Goal: Task Accomplishment & Management: Complete application form

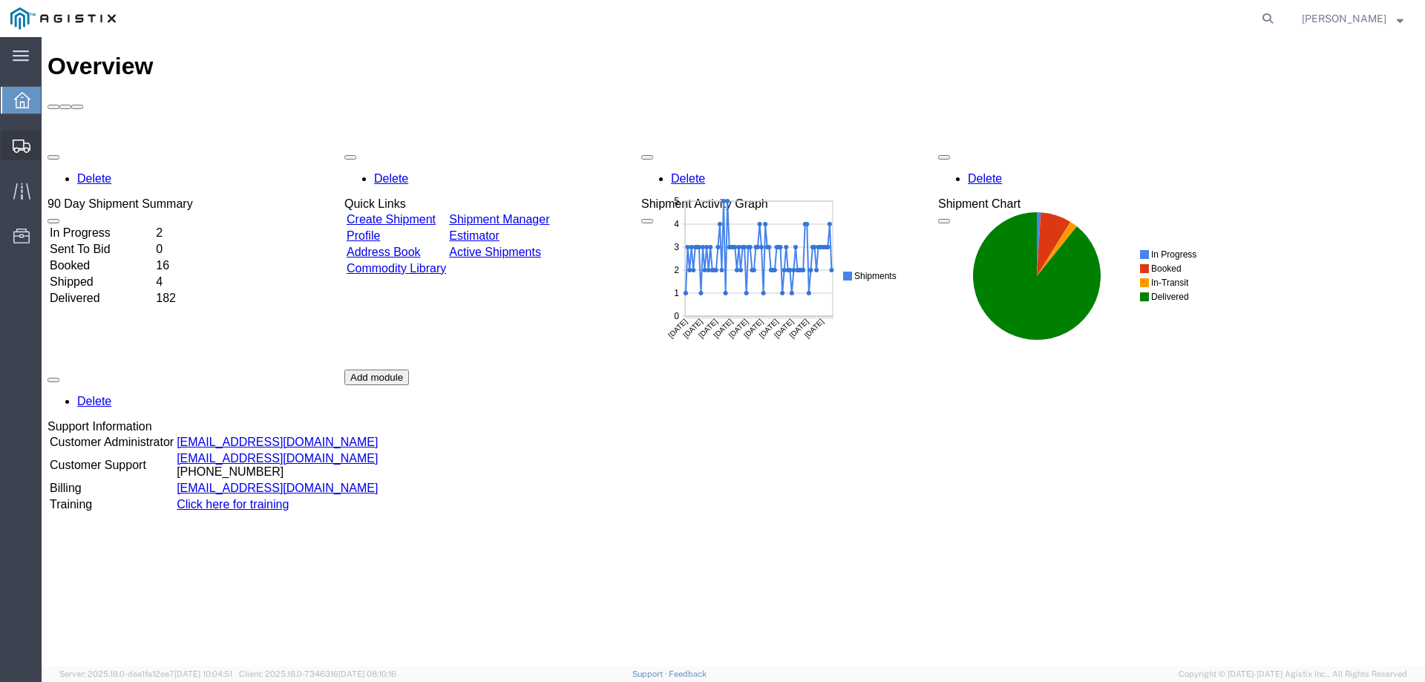
click at [0, 0] on span "Create from Template" at bounding box center [0, 0] width 0 height 0
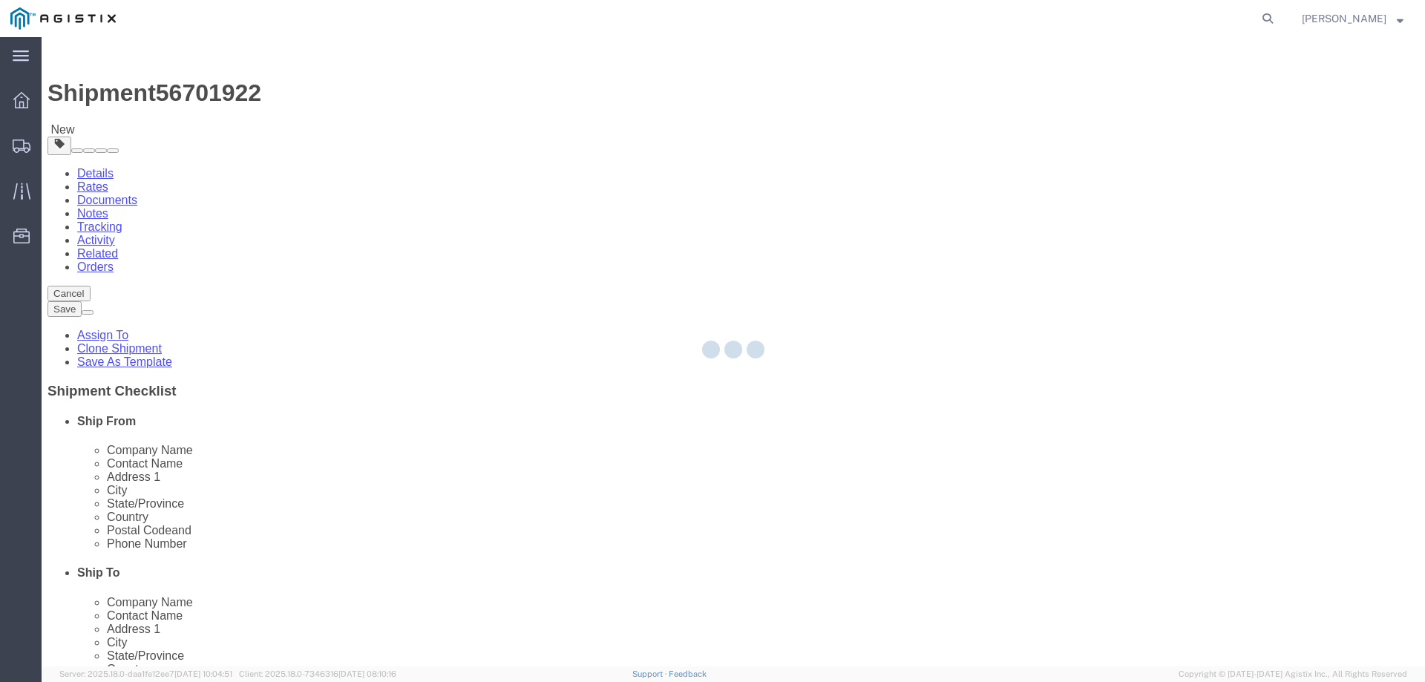
select select
select select "65511"
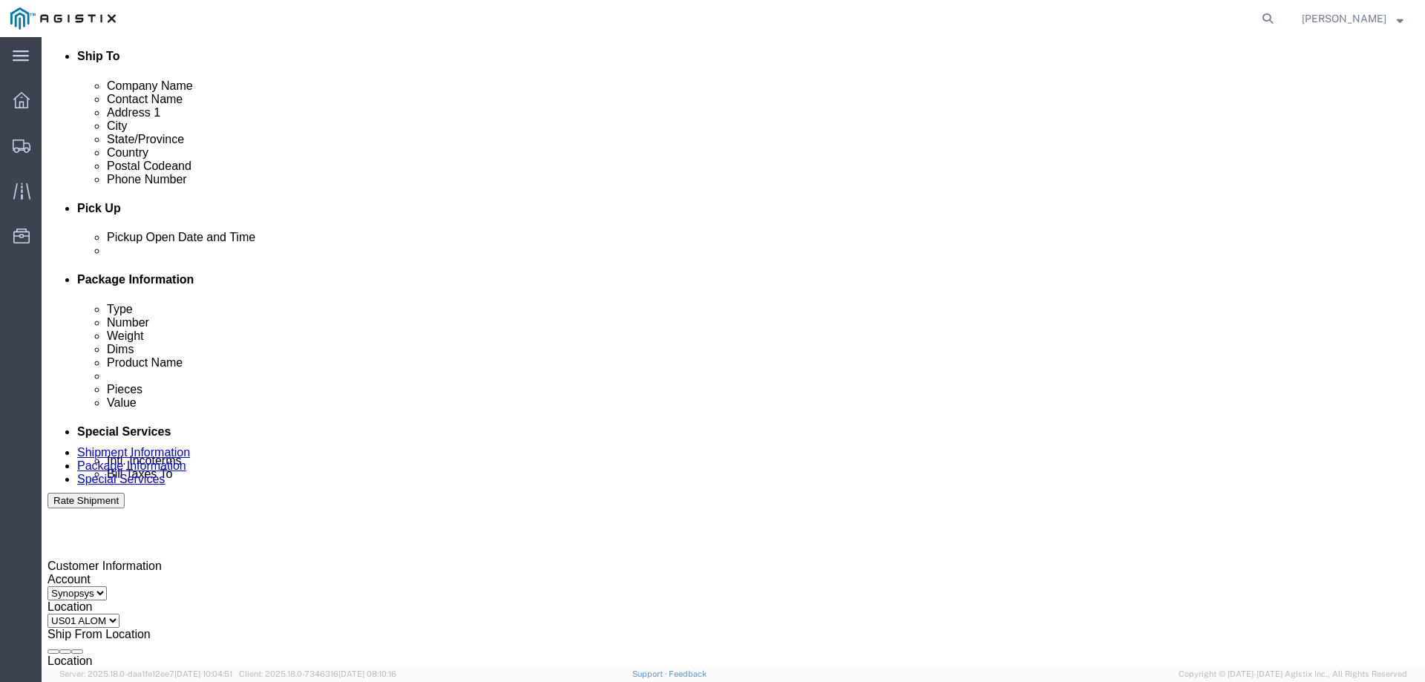
scroll to position [520, 0]
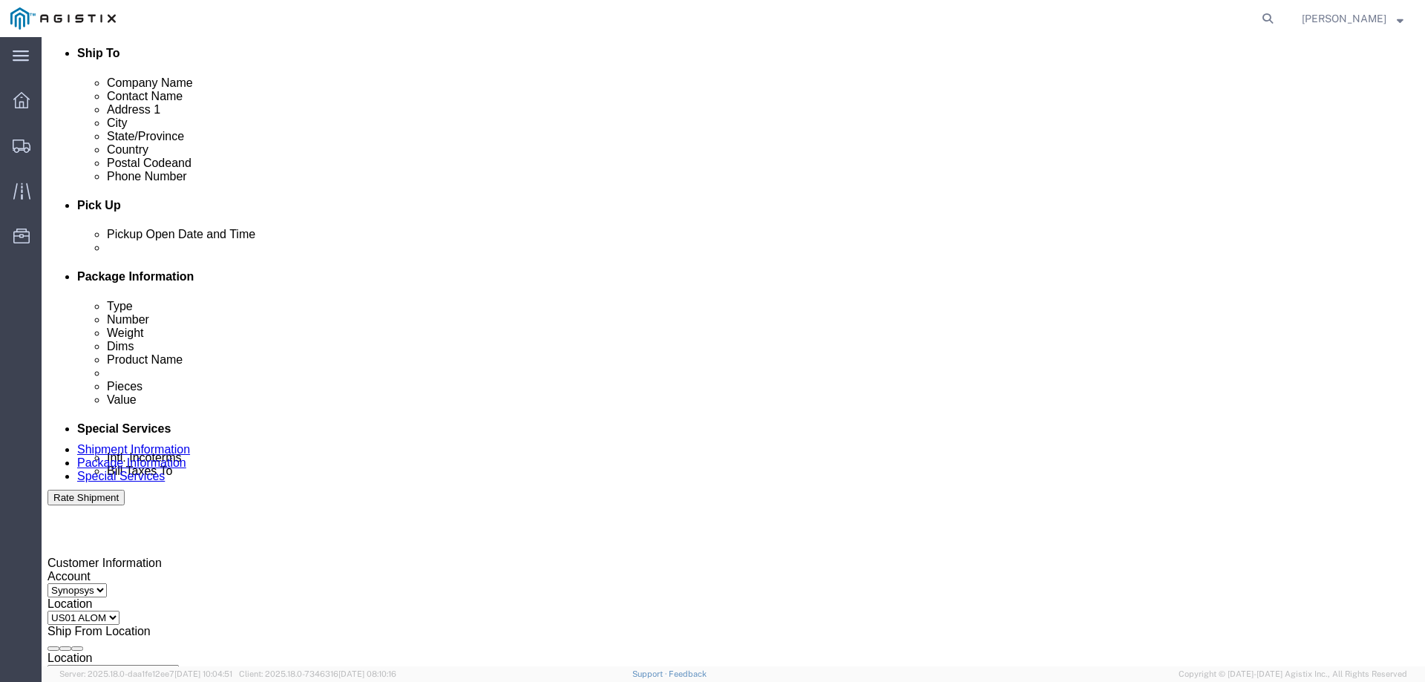
click div
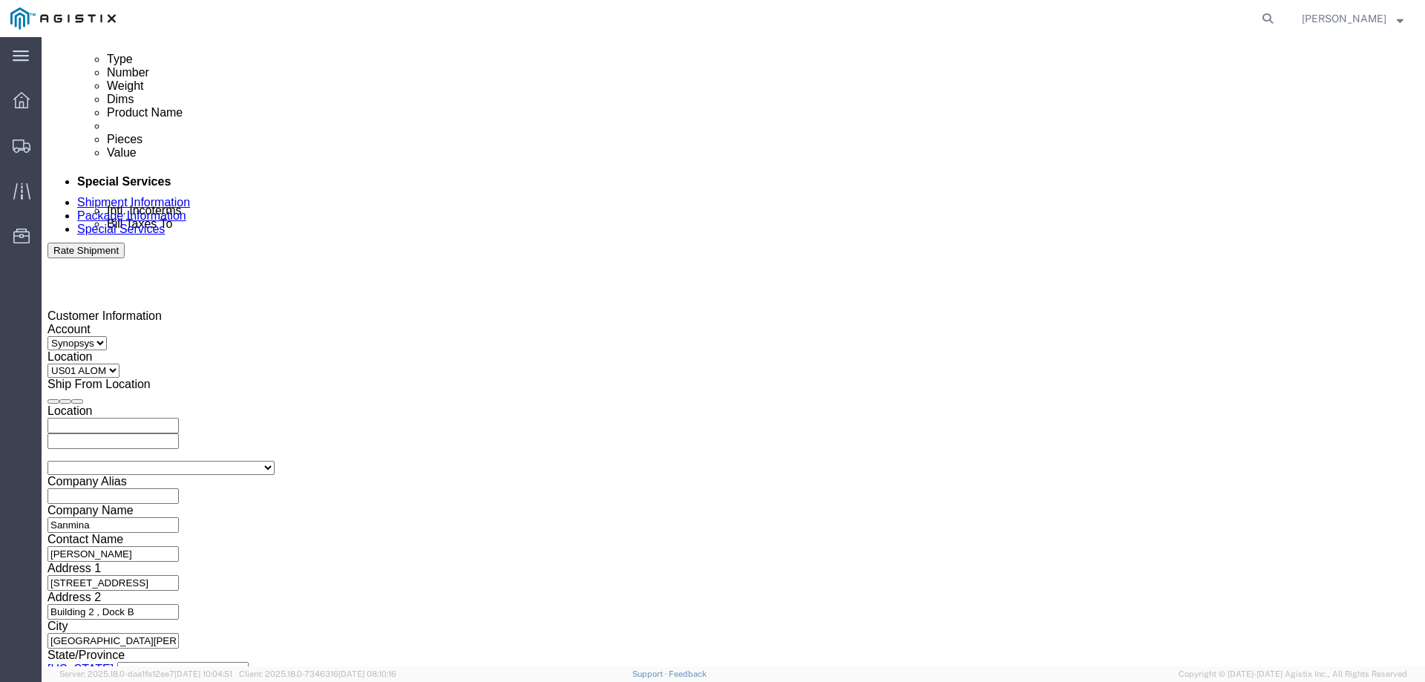
type input "3:01 PM"
click button "Apply"
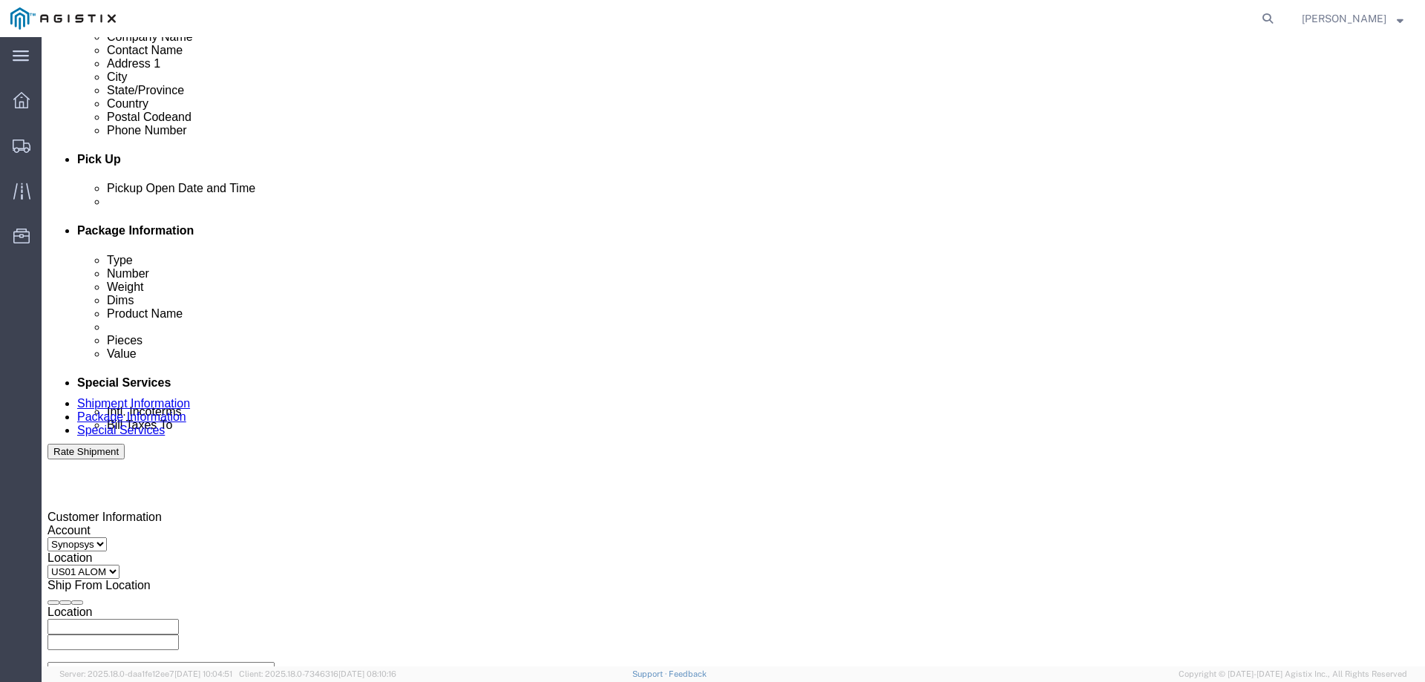
scroll to position [544, 0]
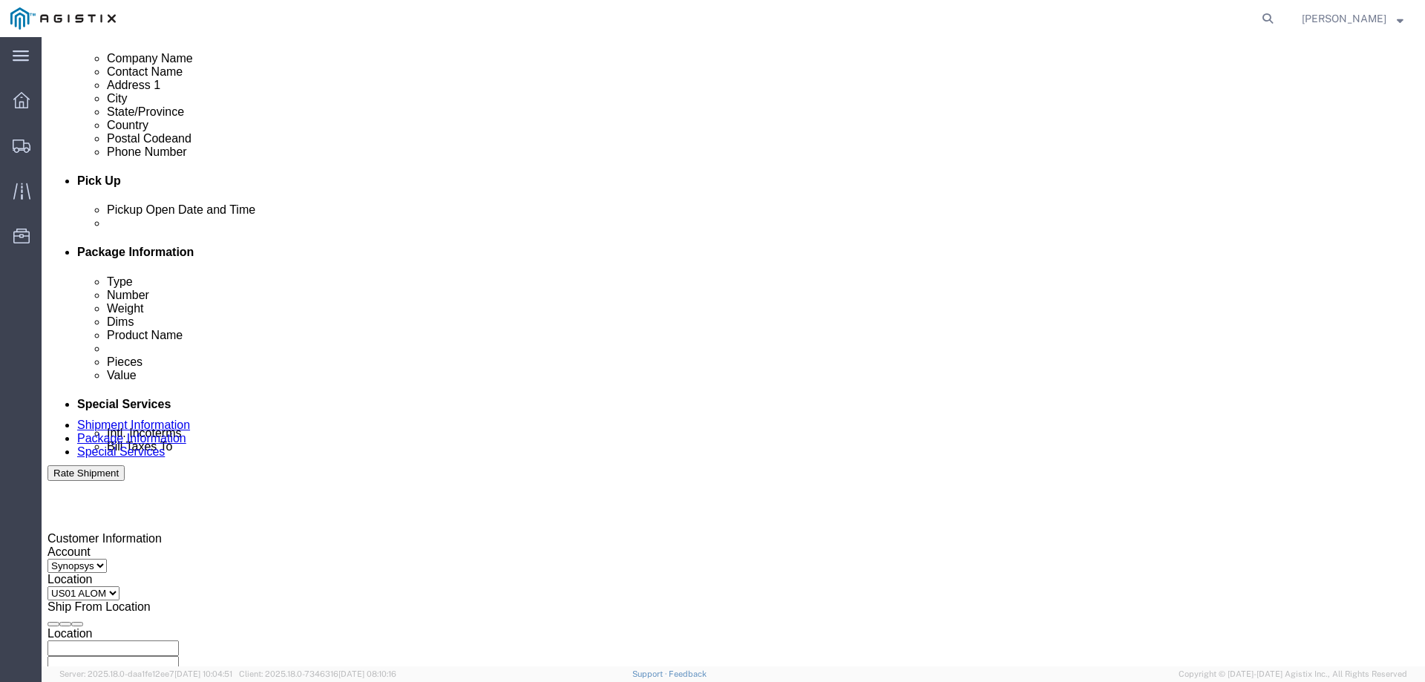
click div
type input "4:00 PM"
click button "Apply"
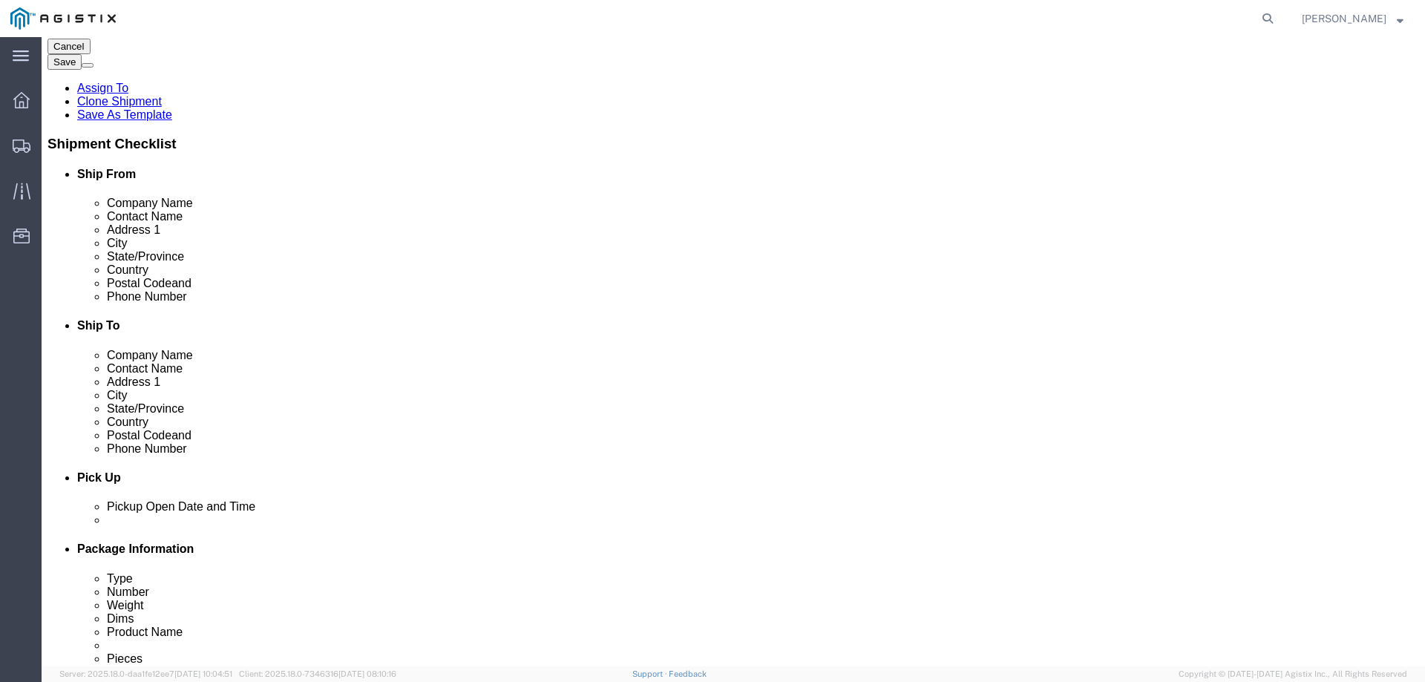
click icon
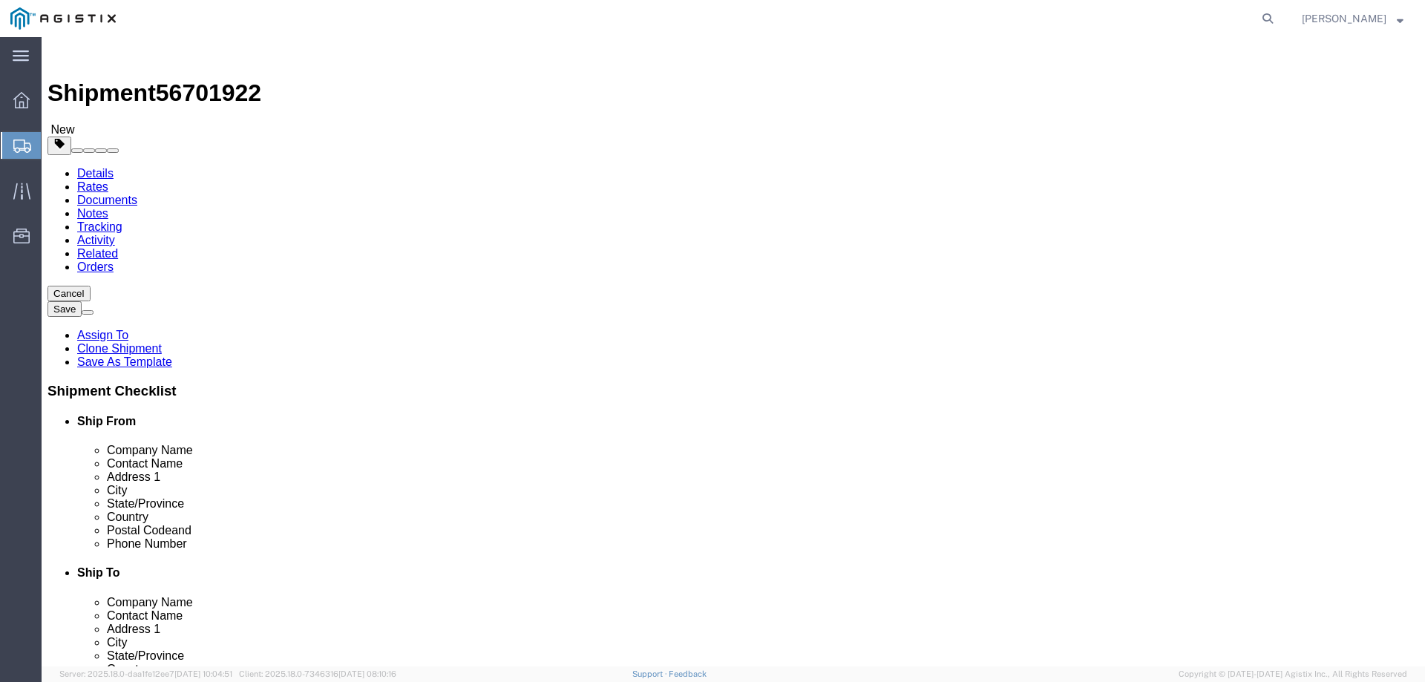
click dd "2.00 USD"
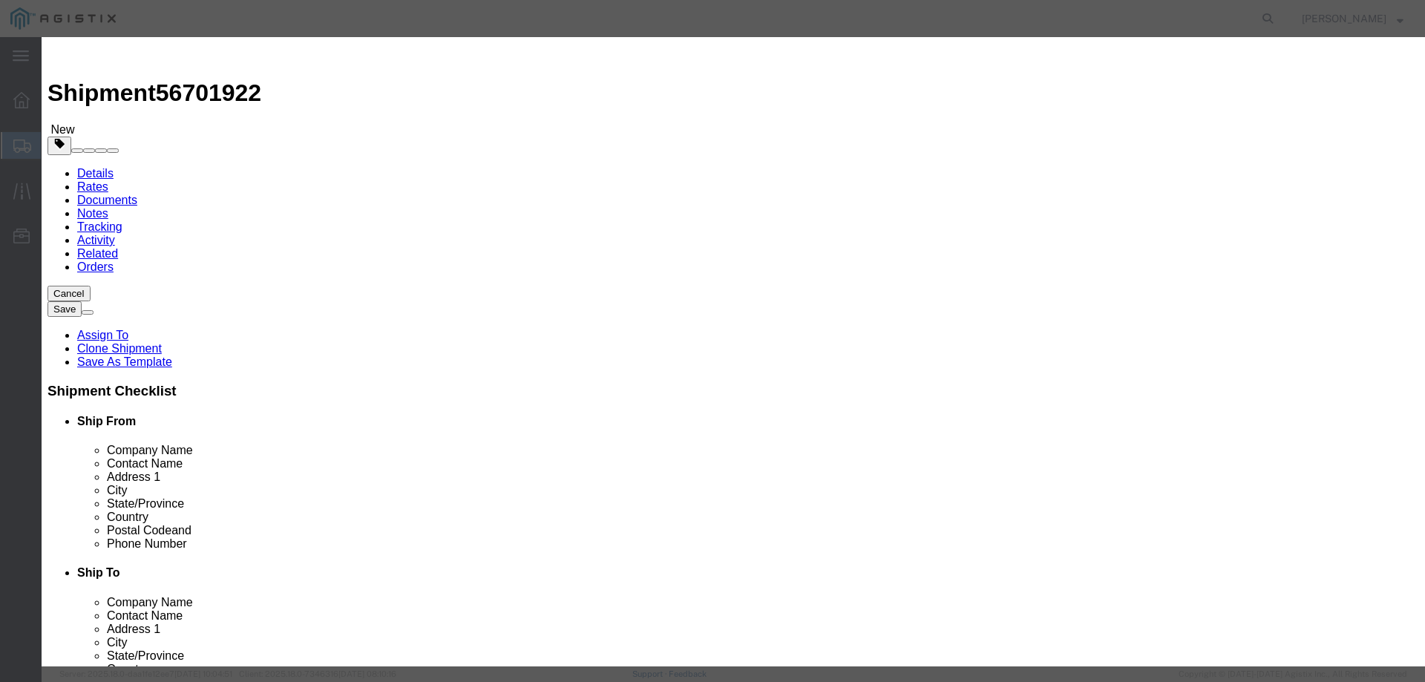
click input "2.00"
type input "2"
type input "3"
click input "S/N: C066156, C066171"
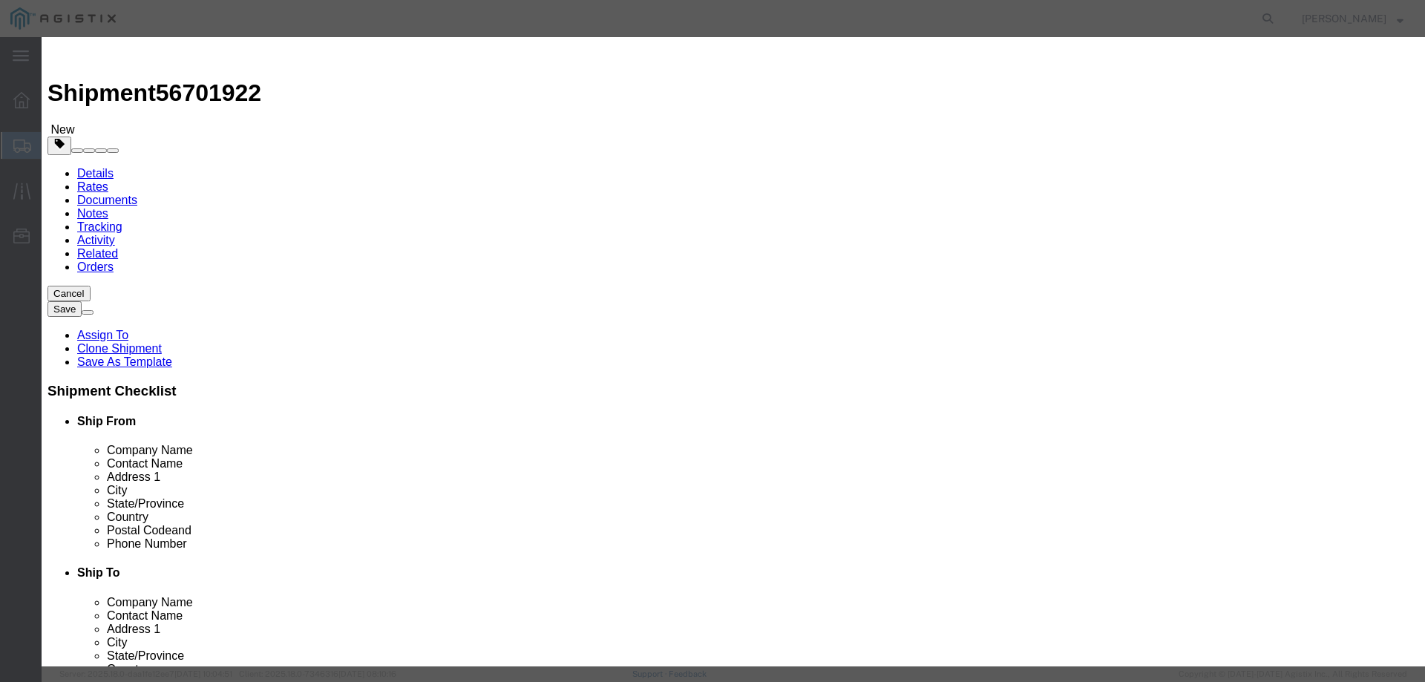
type input "S/N: C066172, C066173, C066174"
click button "Save & Close"
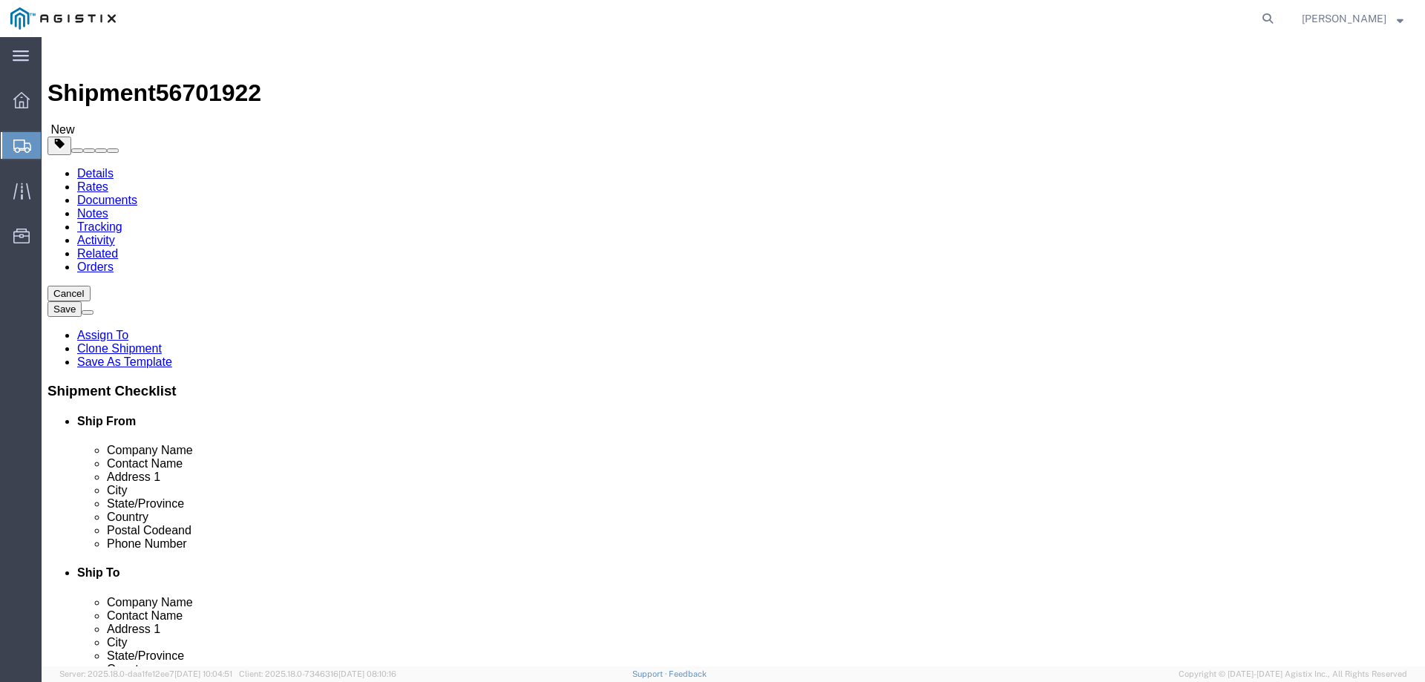
click input "2"
type input "3"
click input "2"
type input "3"
click div "2 x Pallet(s) Oversized (Not Stackable) Package Type Select Bale(s) Basket(s) B…"
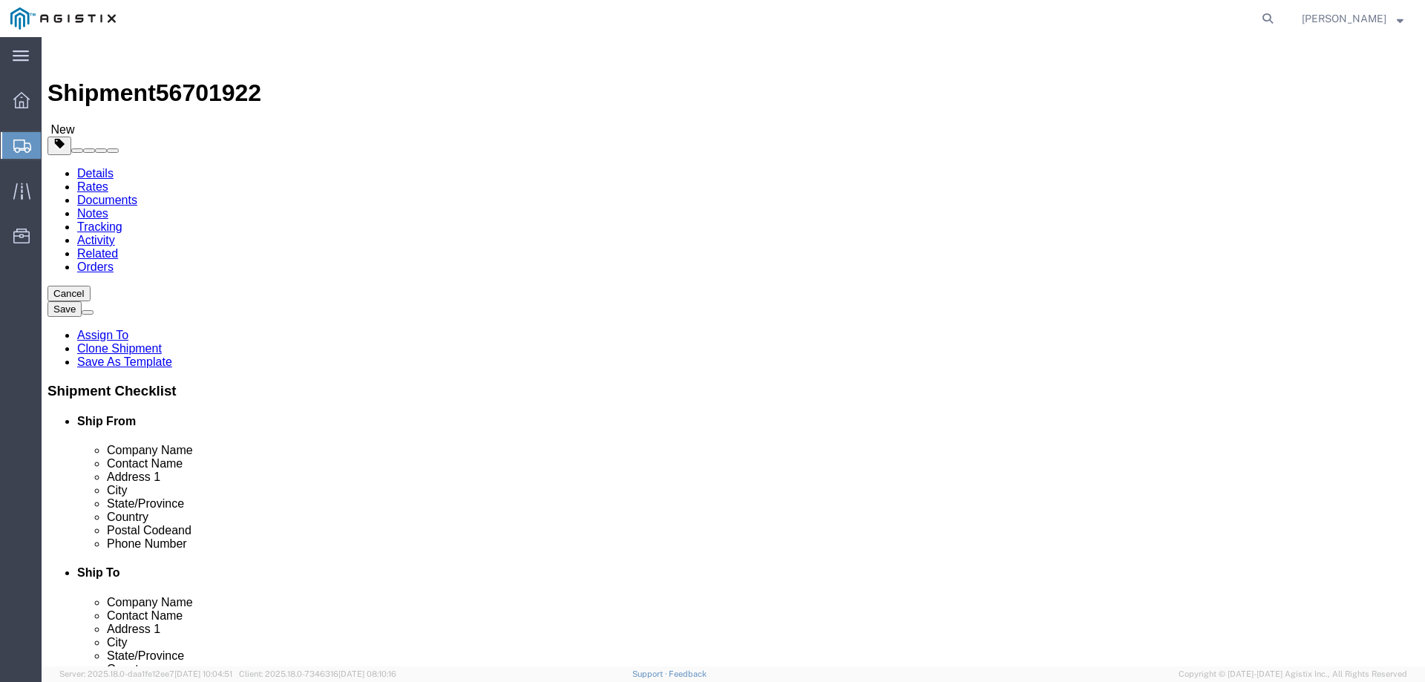
click dd "3.00 Each"
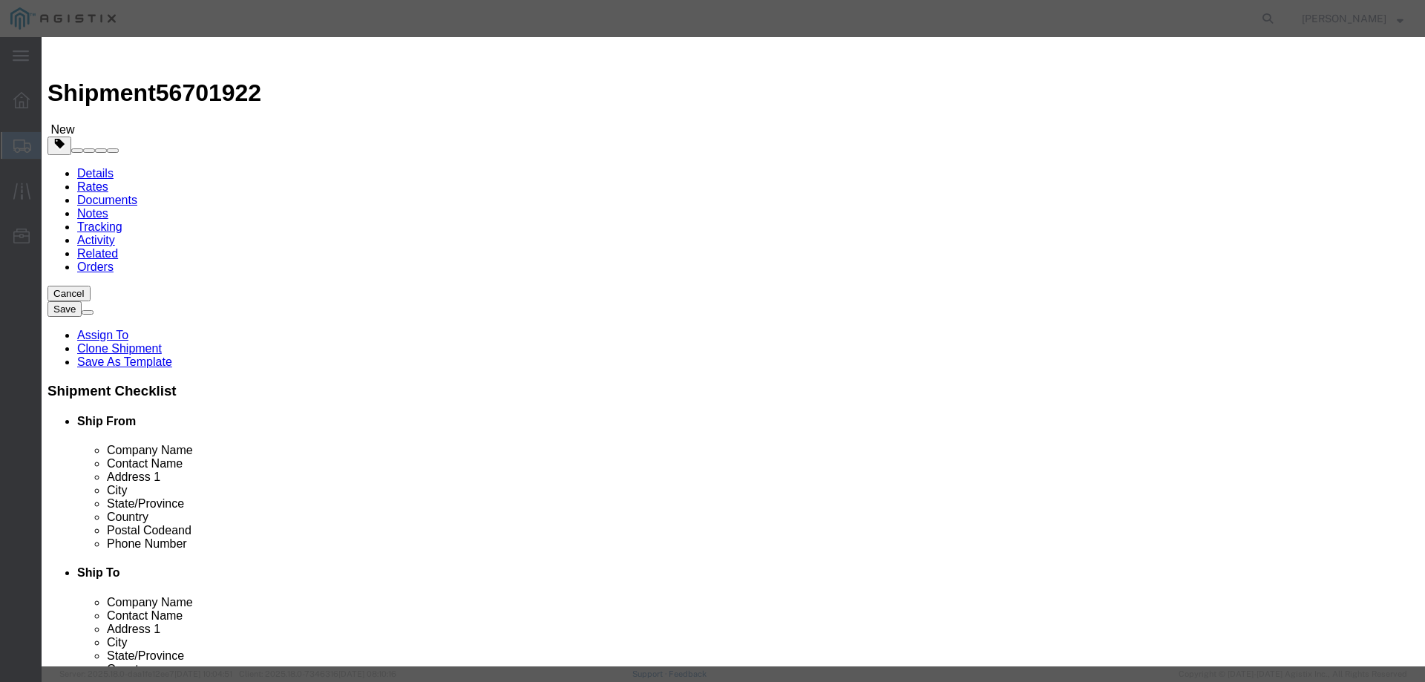
drag, startPoint x: 1021, startPoint y: 206, endPoint x: 836, endPoint y: 220, distance: 185.3
click input "S/N: C066172, C066173, C066174"
click button "Save & Close"
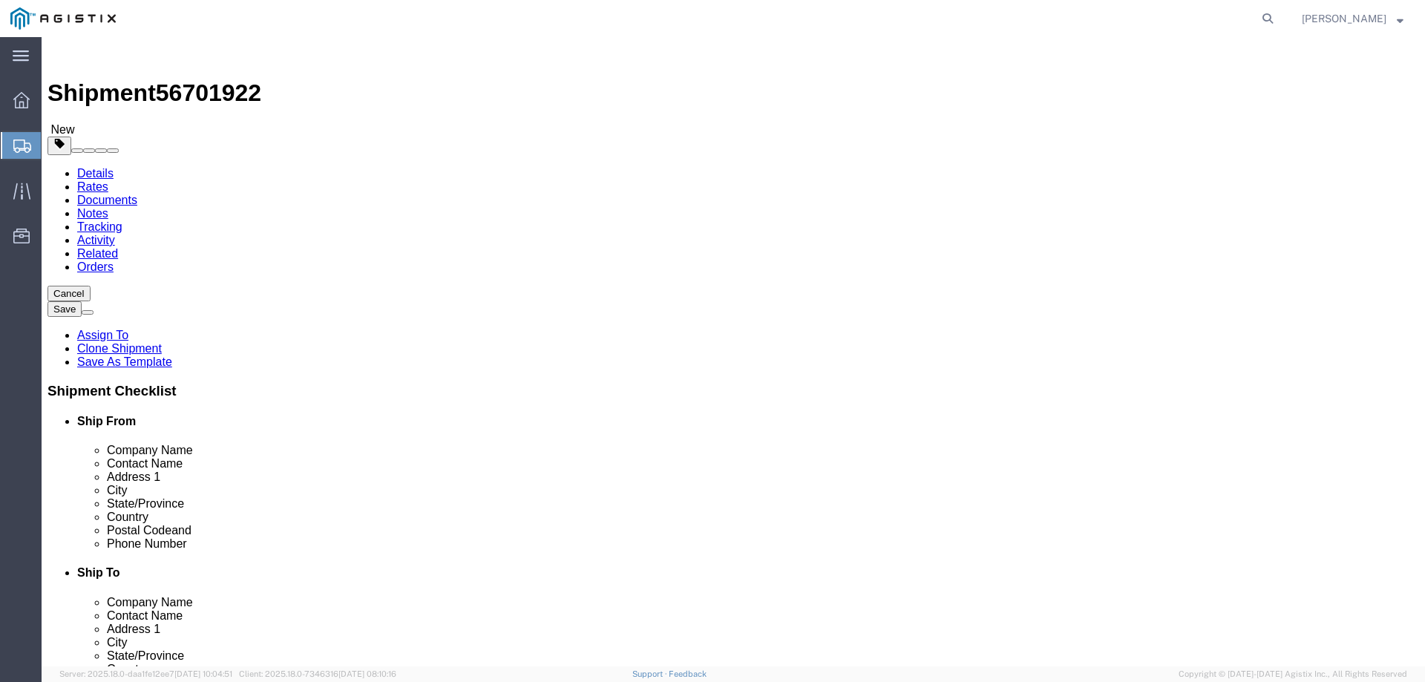
click link "Special Services"
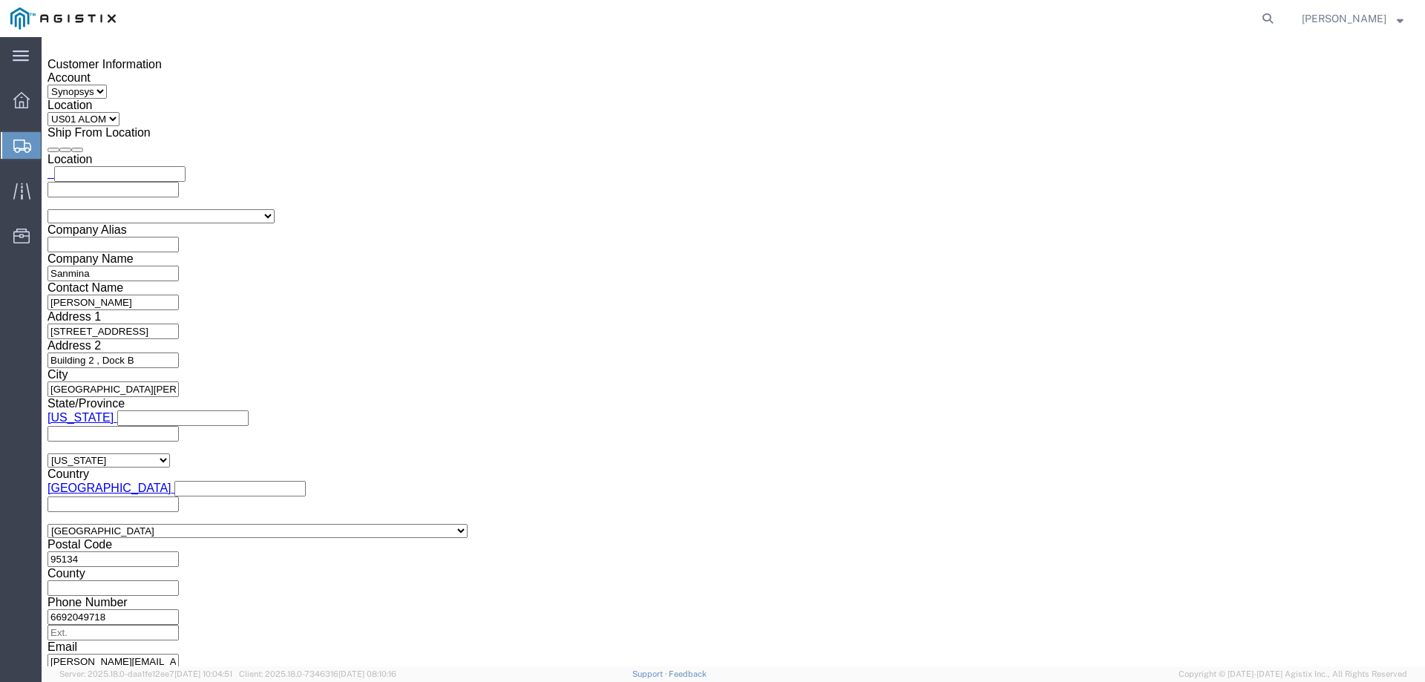
scroll to position [891, 0]
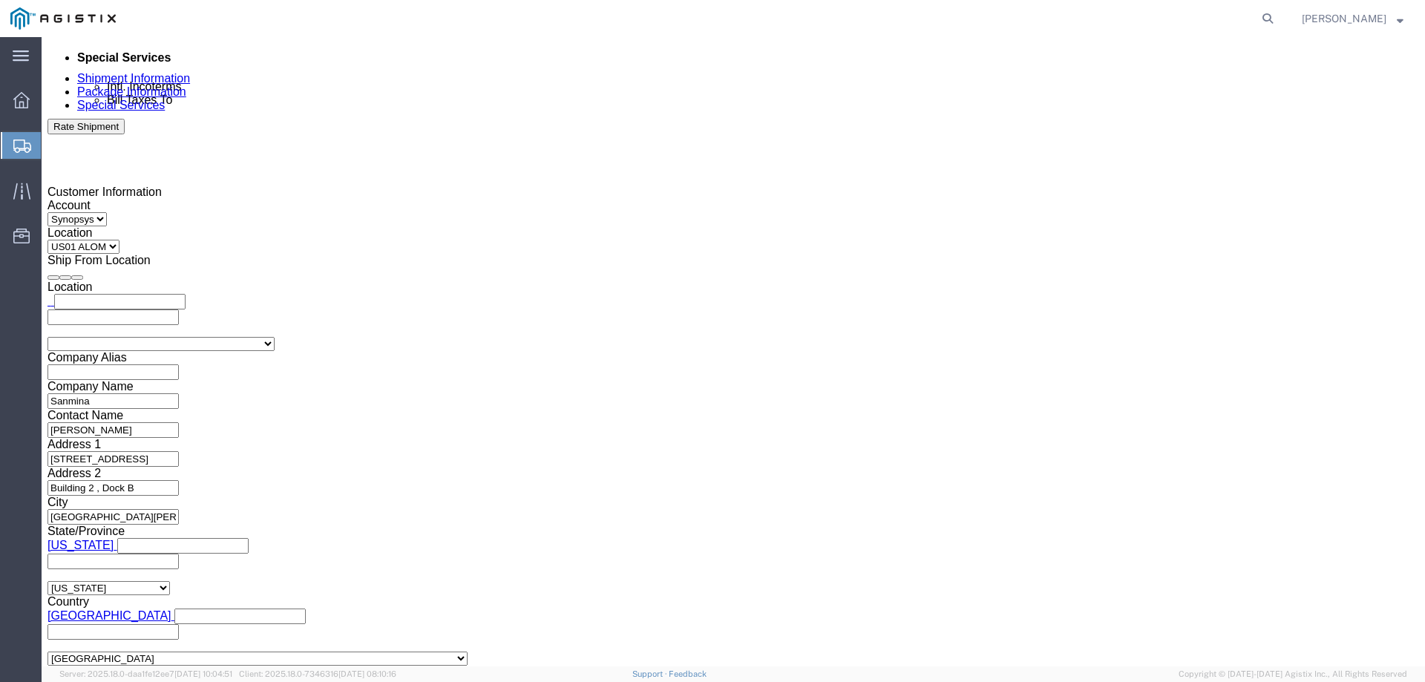
drag, startPoint x: 871, startPoint y: 219, endPoint x: 760, endPoint y: 218, distance: 110.6
click textarea "S/N: C066156, C066171"
paste textarea "S/N: C066172, C066173, C066174"
drag, startPoint x: 781, startPoint y: 218, endPoint x: 820, endPoint y: 334, distance: 123.0
click textarea "S/N: C066156, C066171"
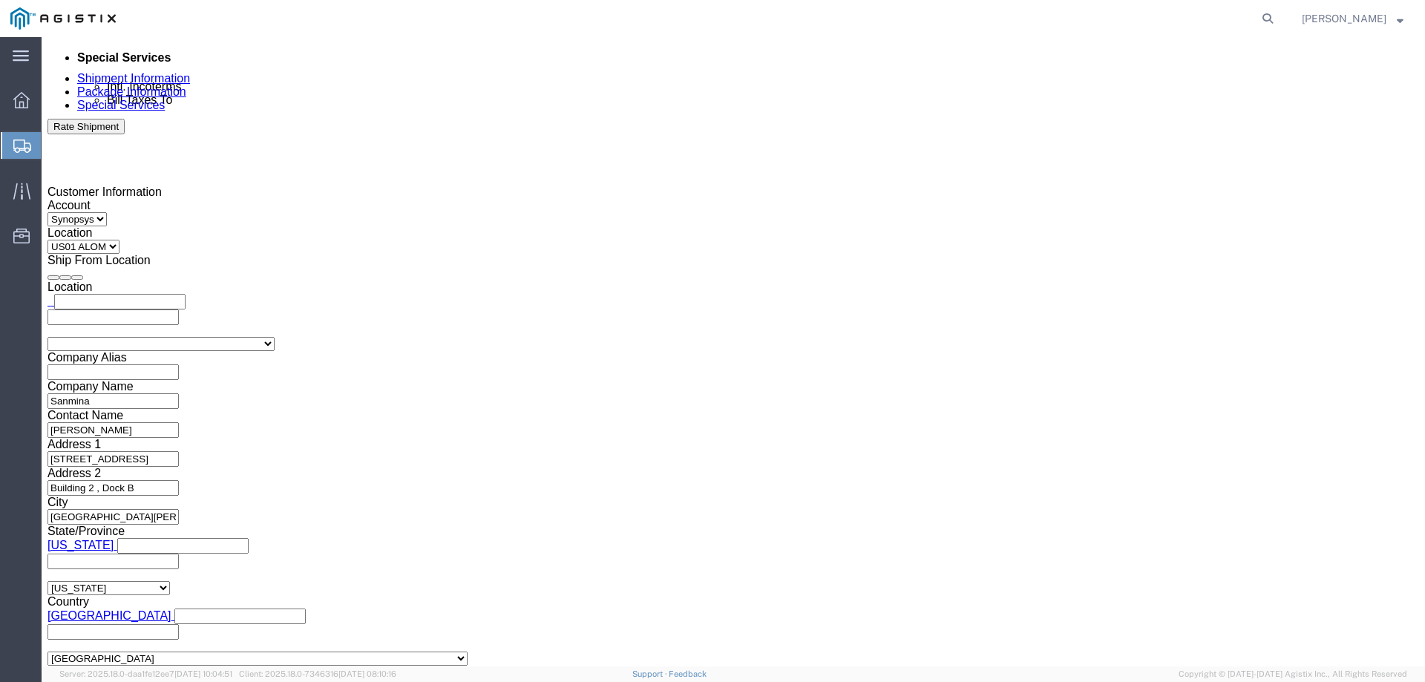
type textarea "S/N: C066172, C066173, C066174"
click div "To [EMAIL_ADDRESS][DOMAIN_NAME] [EMAIL_ADDRESS][DOMAIN_NAME] [PERSON_NAME][EMAI…"
click ul "[EMAIL_ADDRESS][DOMAIN_NAME] [EMAIL_ADDRESS][DOMAIN_NAME] [PERSON_NAME][EMAIL_A…"
paste input "[EMAIL_ADDRESS][DOMAIN_NAME]"
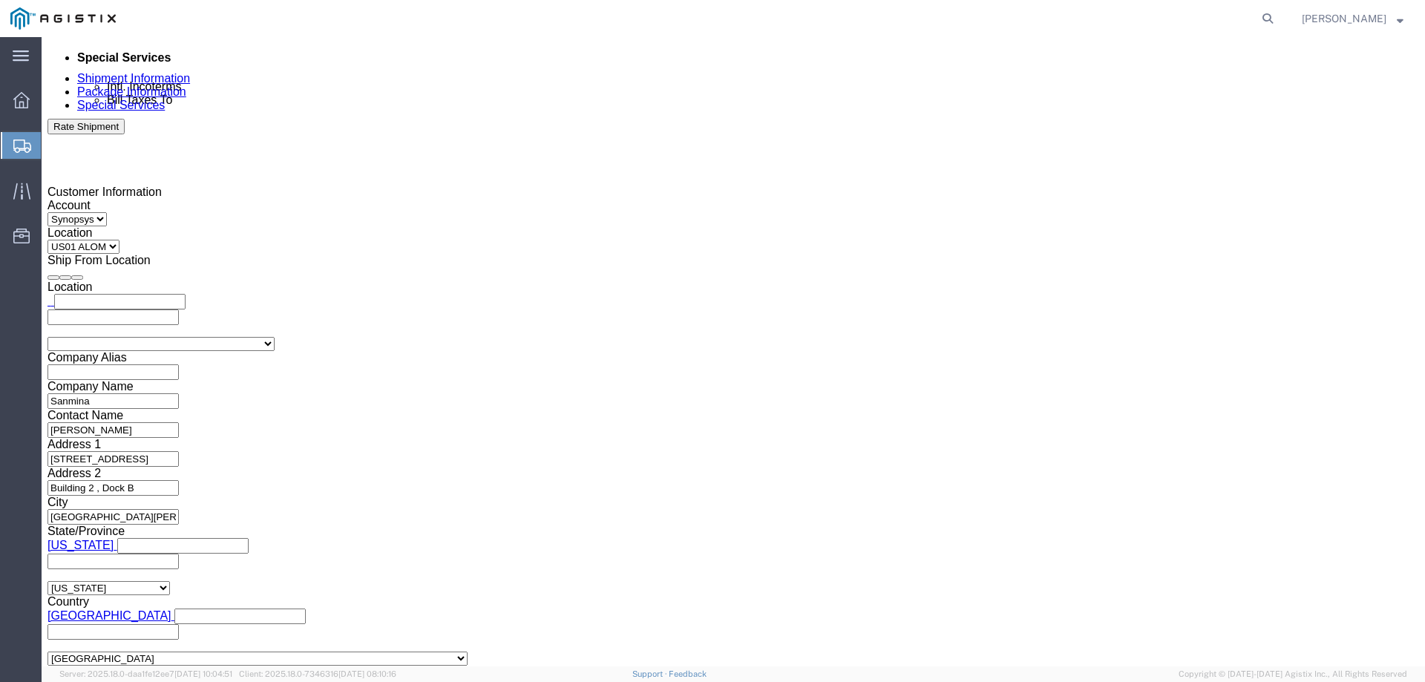
type input "[EMAIL_ADDRESS][DOMAIN_NAME]"
type input "[EMAIL_ADDRESS][DOMAIN_NAME],[DOMAIN_NAME][EMAIL_ADDRESS][DOMAIN_NAME],[PERSON_…"
click input "text"
paste input "[EMAIL_ADDRESS][DOMAIN_NAME]"
type input "[EMAIL_ADDRESS][DOMAIN_NAME]"
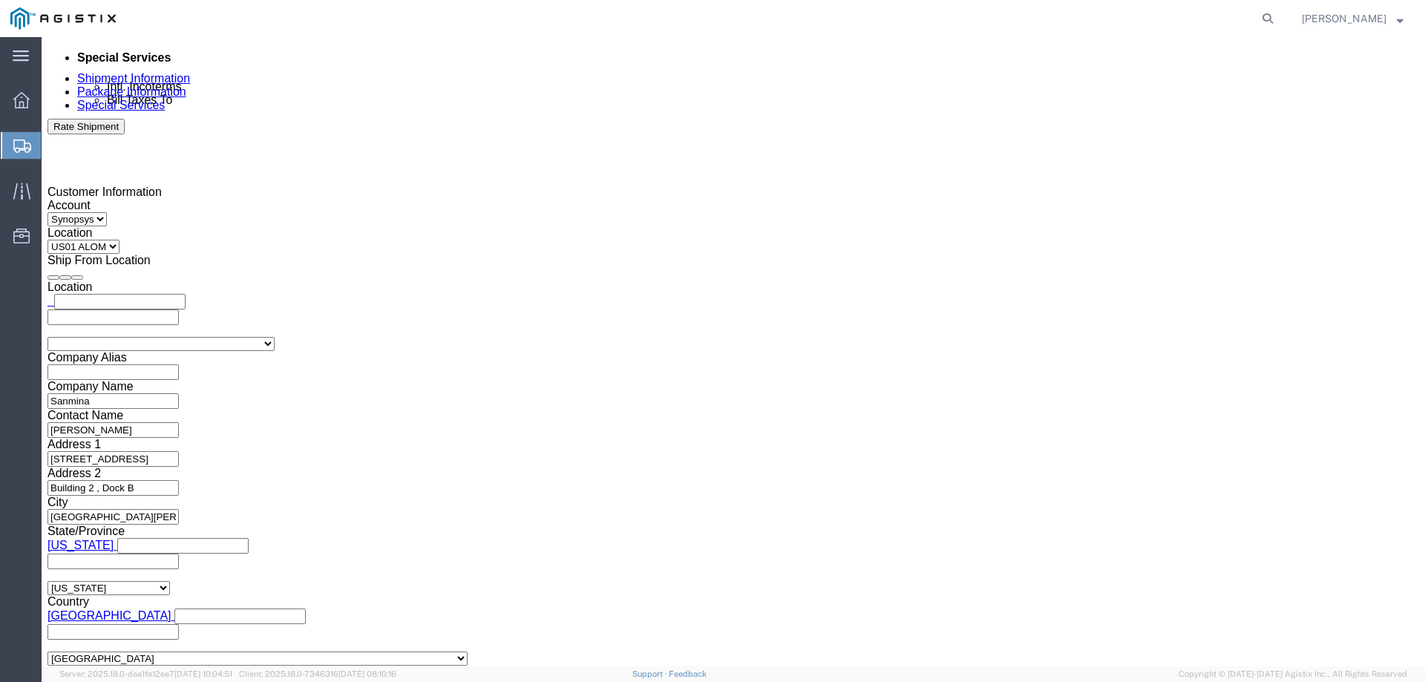
type input "[EMAIL_ADDRESS][DOMAIN_NAME],[DOMAIN_NAME][EMAIL_ADDRESS][DOMAIN_NAME],[PERSON_…"
click div "To [EMAIL_ADDRESS][DOMAIN_NAME] [EMAIL_ADDRESS][DOMAIN_NAME] [PERSON_NAME][EMAI…"
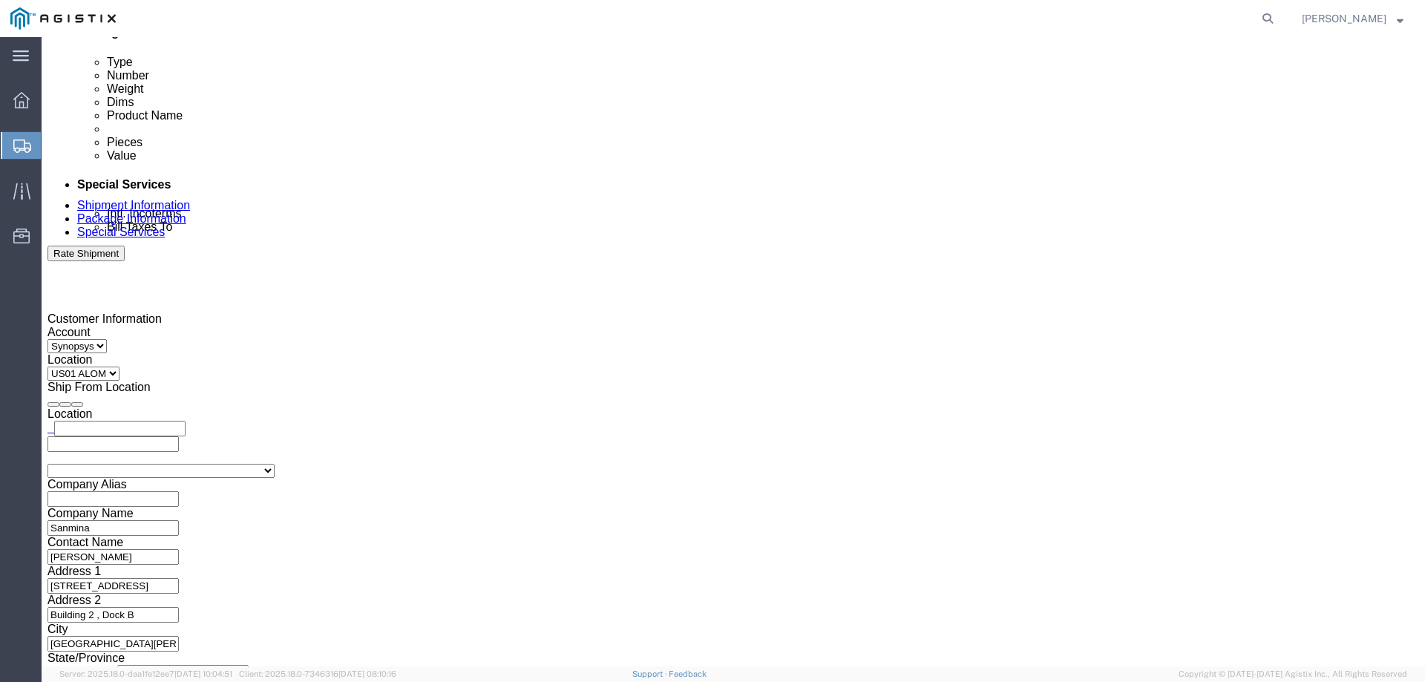
scroll to position [324, 0]
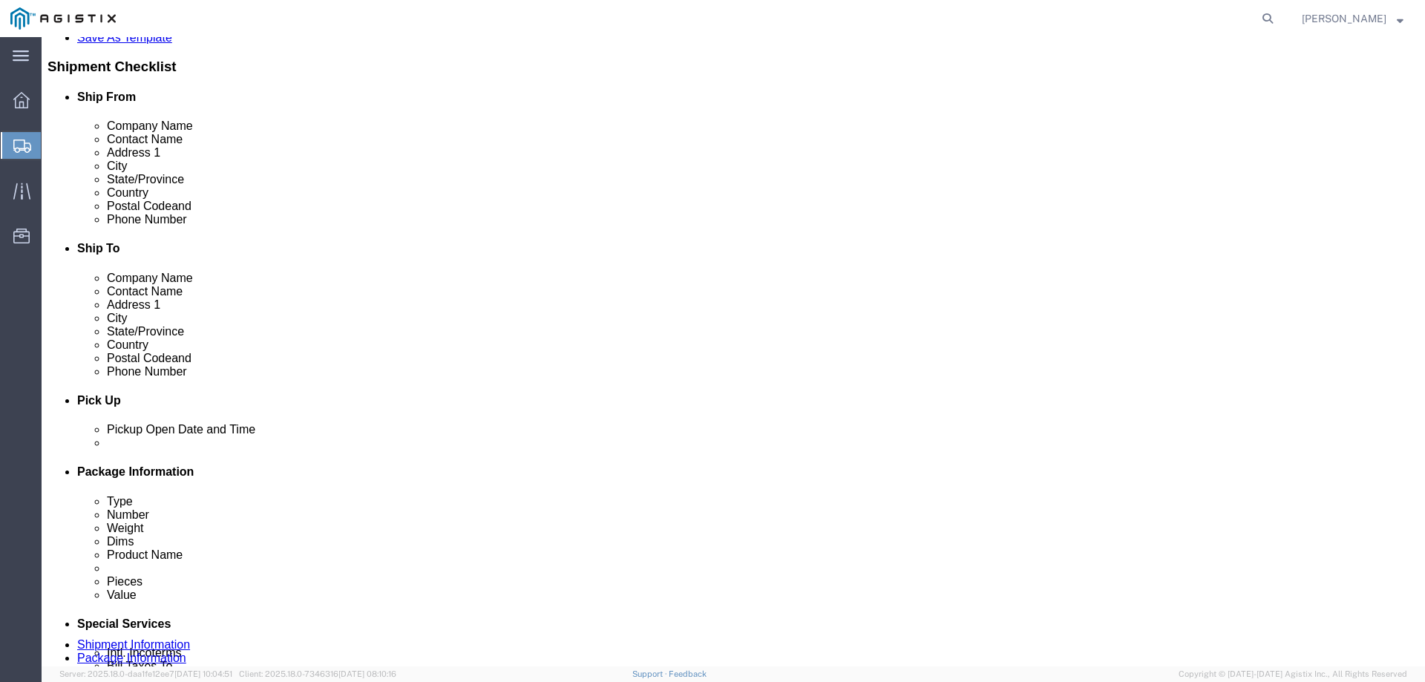
click button "Rate Shipment"
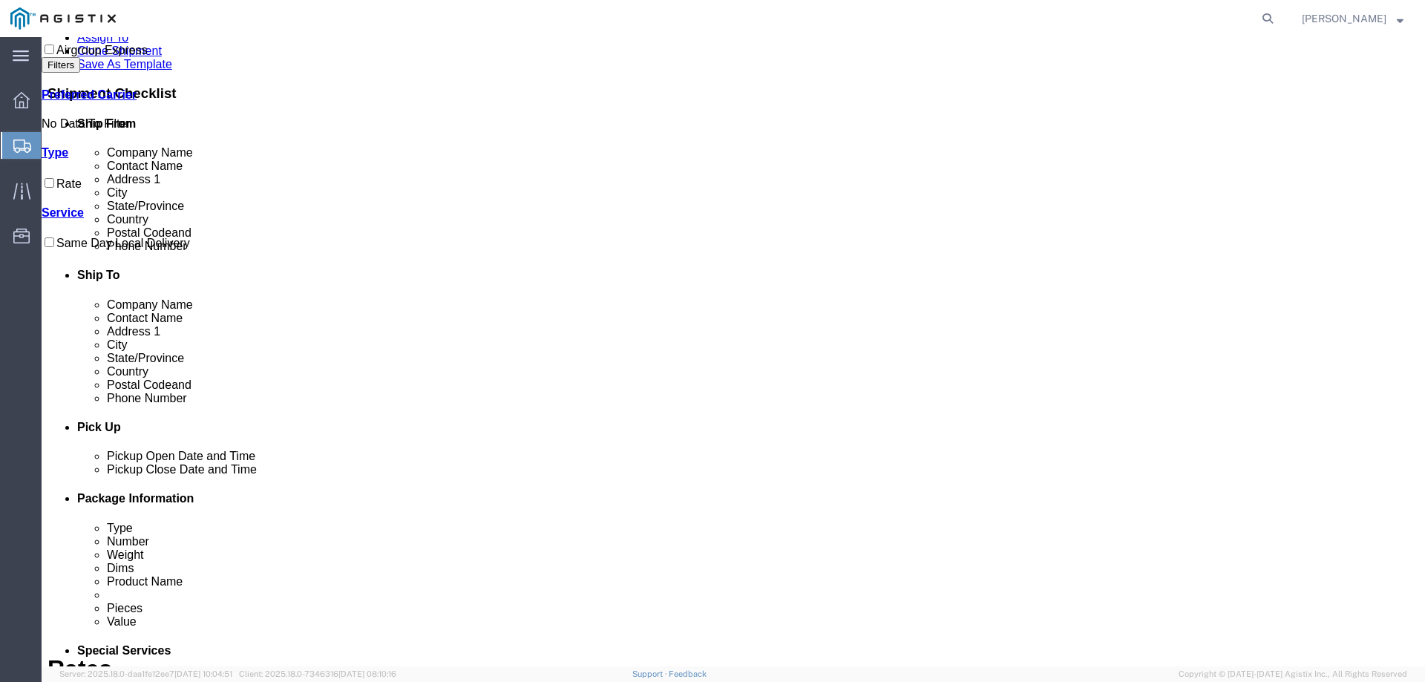
scroll to position [0, 0]
